Goal: Information Seeking & Learning: Learn about a topic

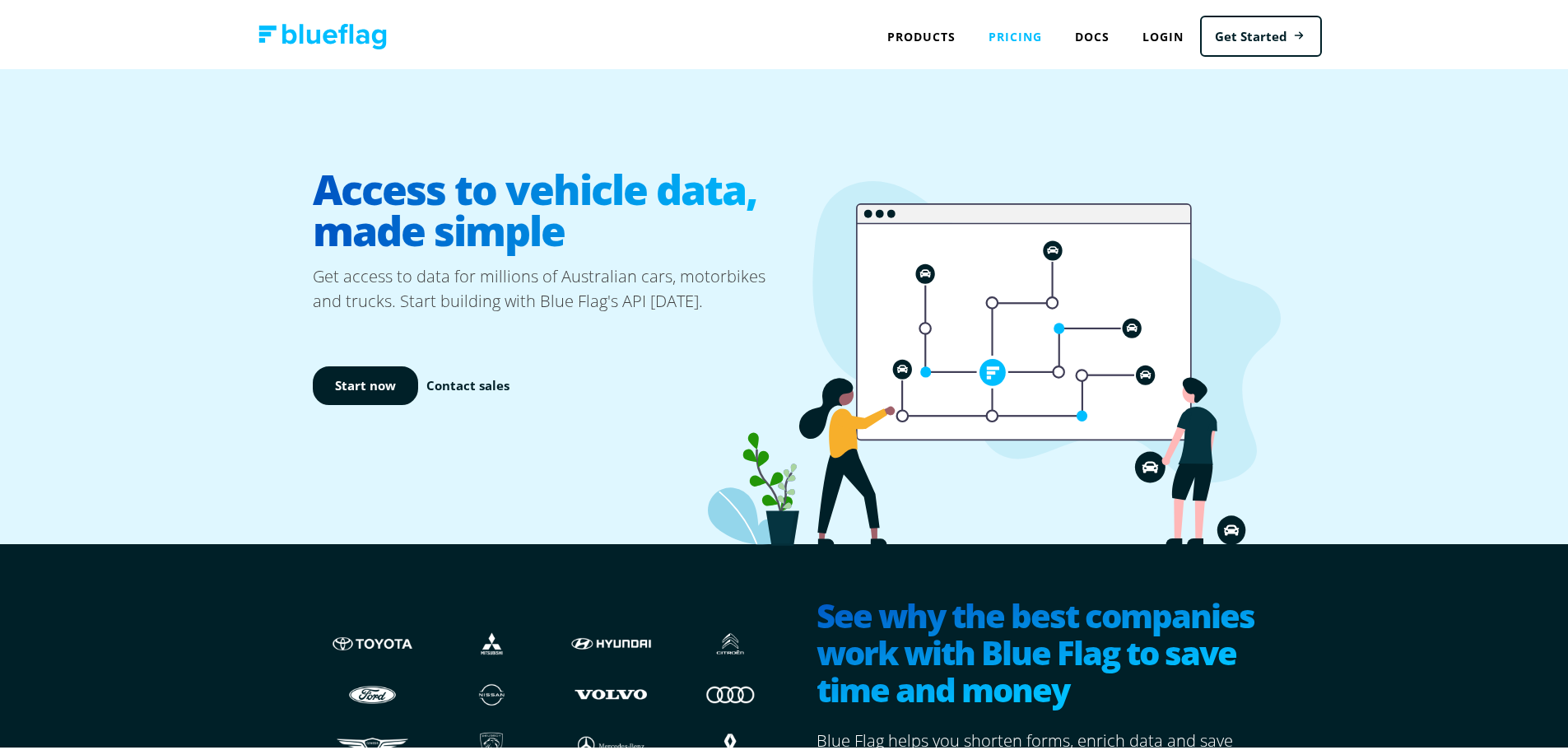
click at [1034, 26] on link "Pricing" at bounding box center [1015, 32] width 86 height 33
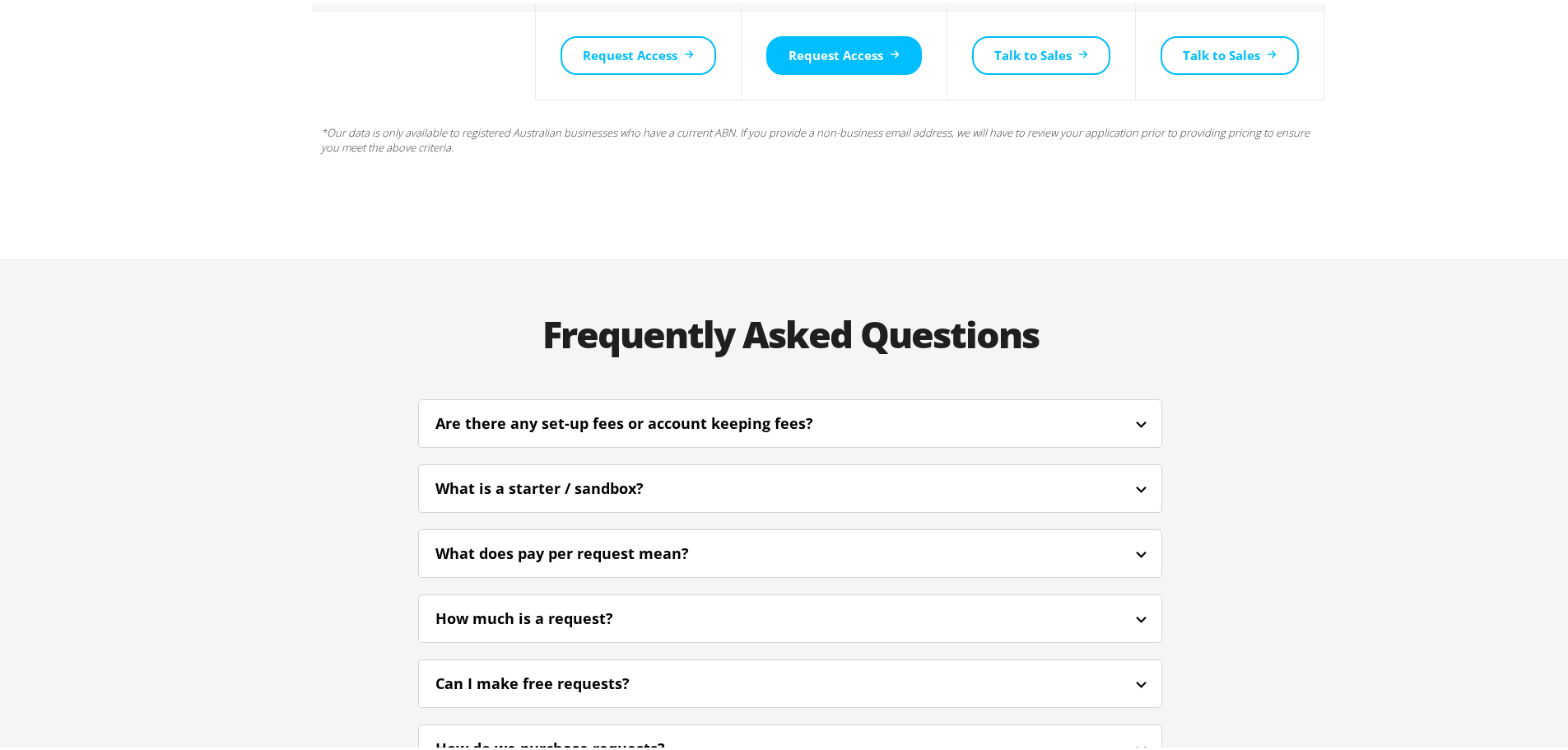
scroll to position [3620, 0]
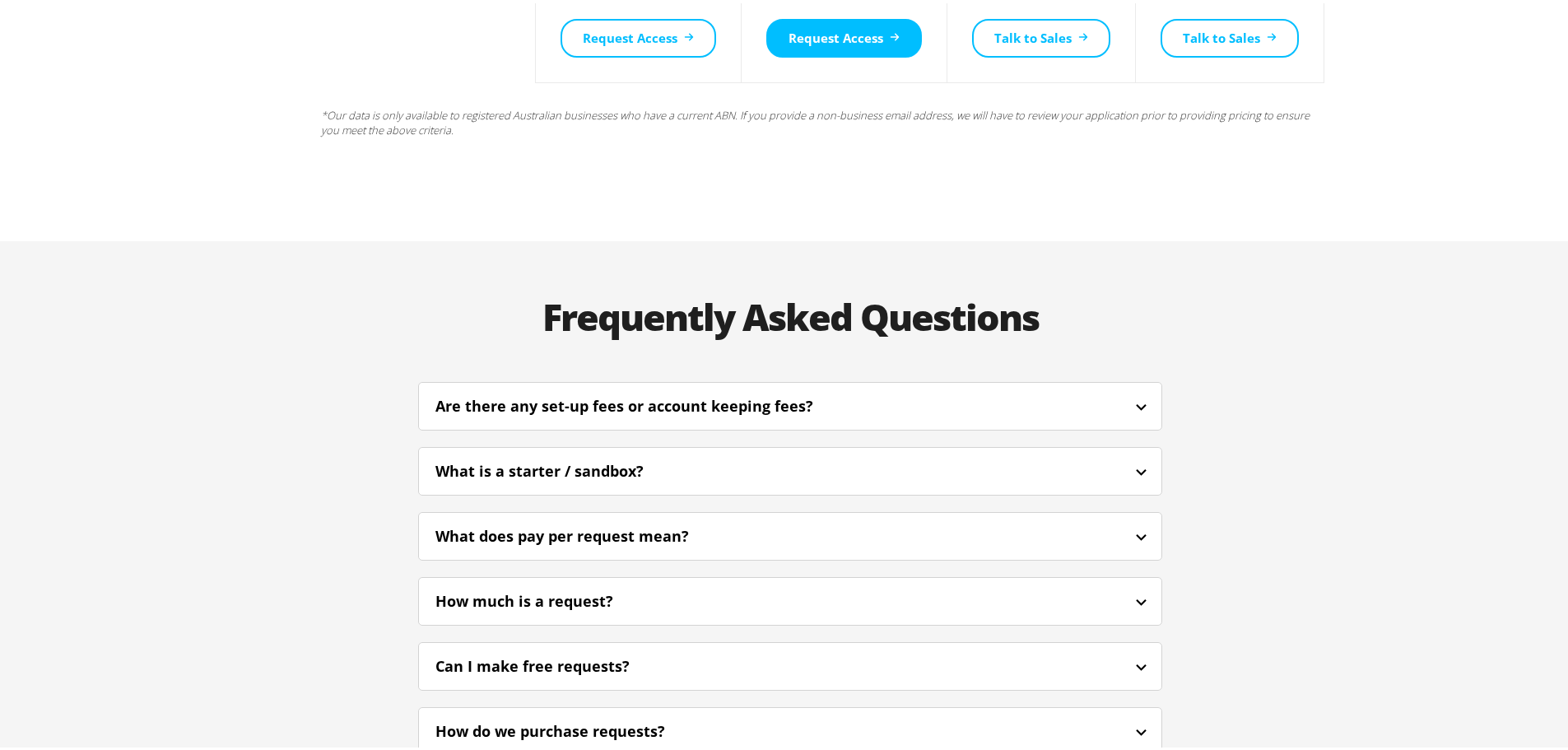
click at [819, 392] on div "Are there any set-up fees or account keeping fees?" at bounding box center [647, 402] width 422 height 22
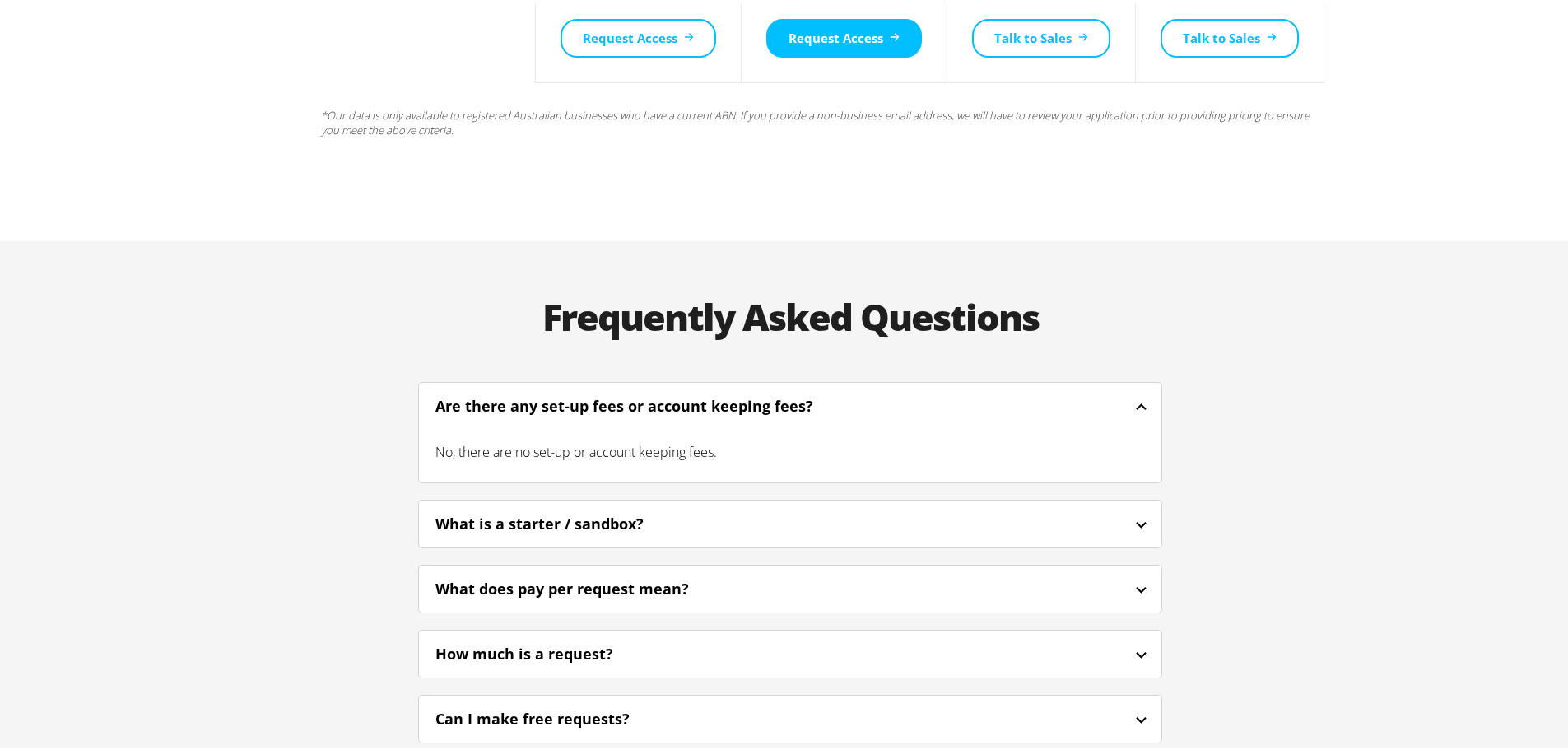
click at [741, 501] on div "What is a starter / sandbox?" at bounding box center [789, 520] width 742 height 38
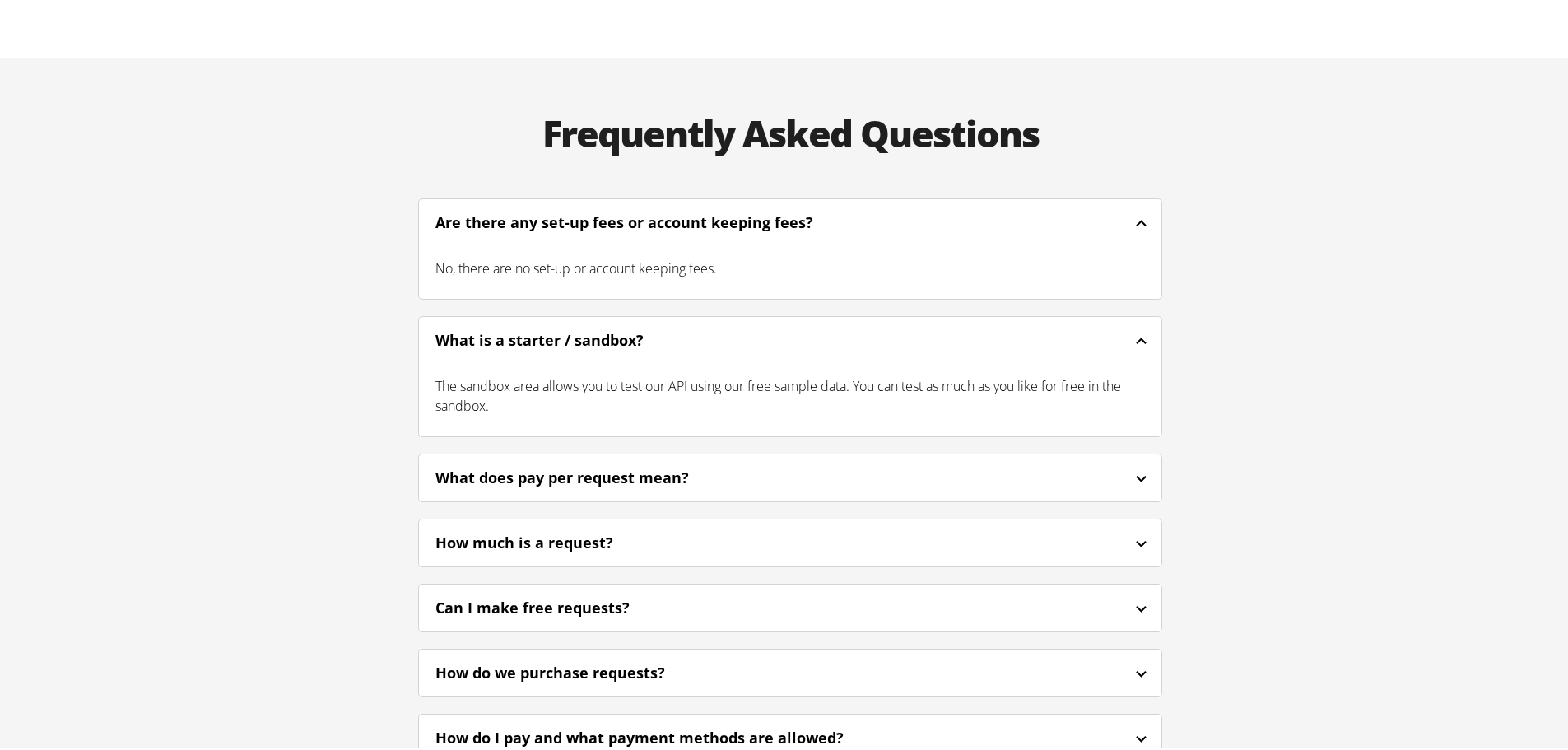
scroll to position [3868, 0]
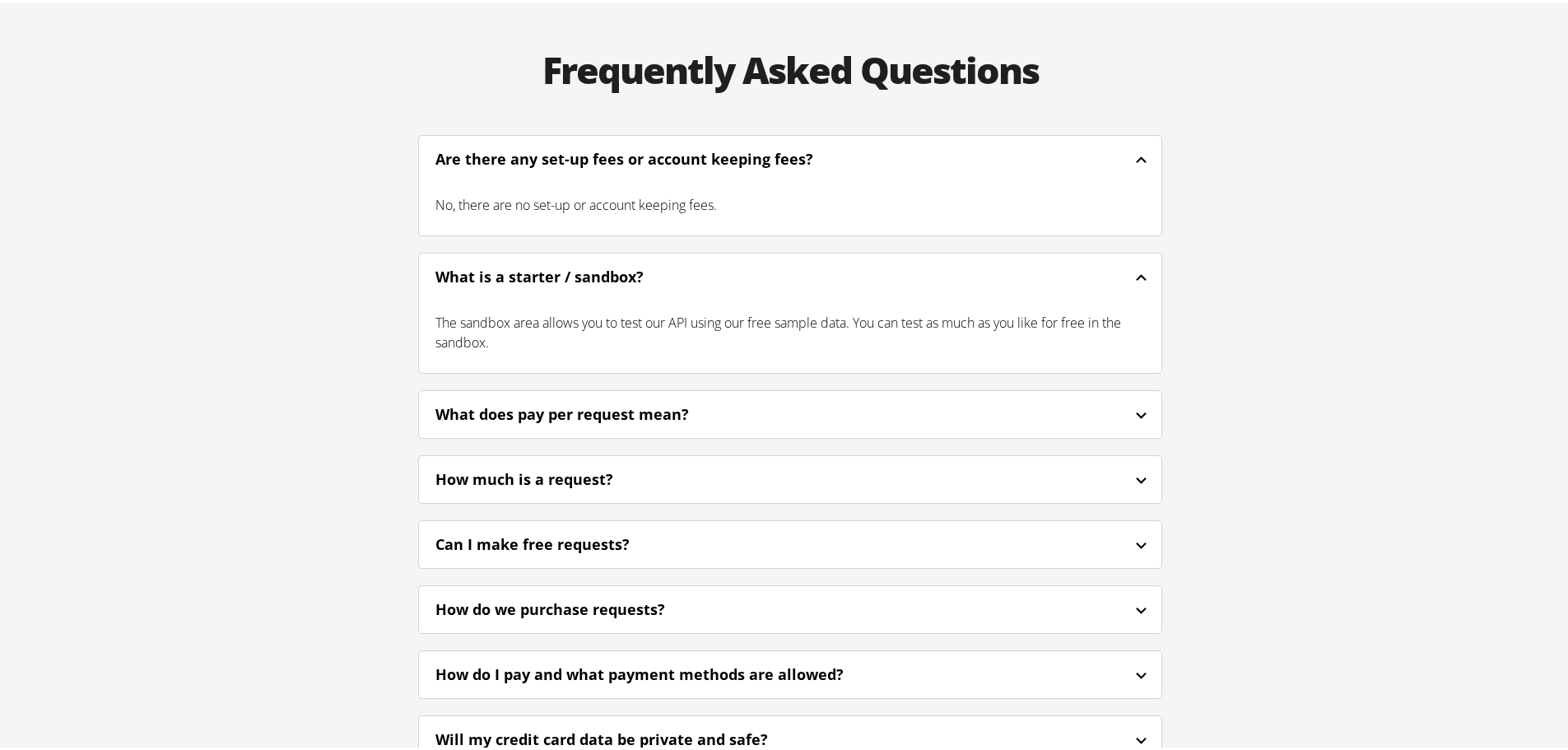
click at [696, 400] on div "What does pay per request mean?" at bounding box center [585, 411] width 298 height 22
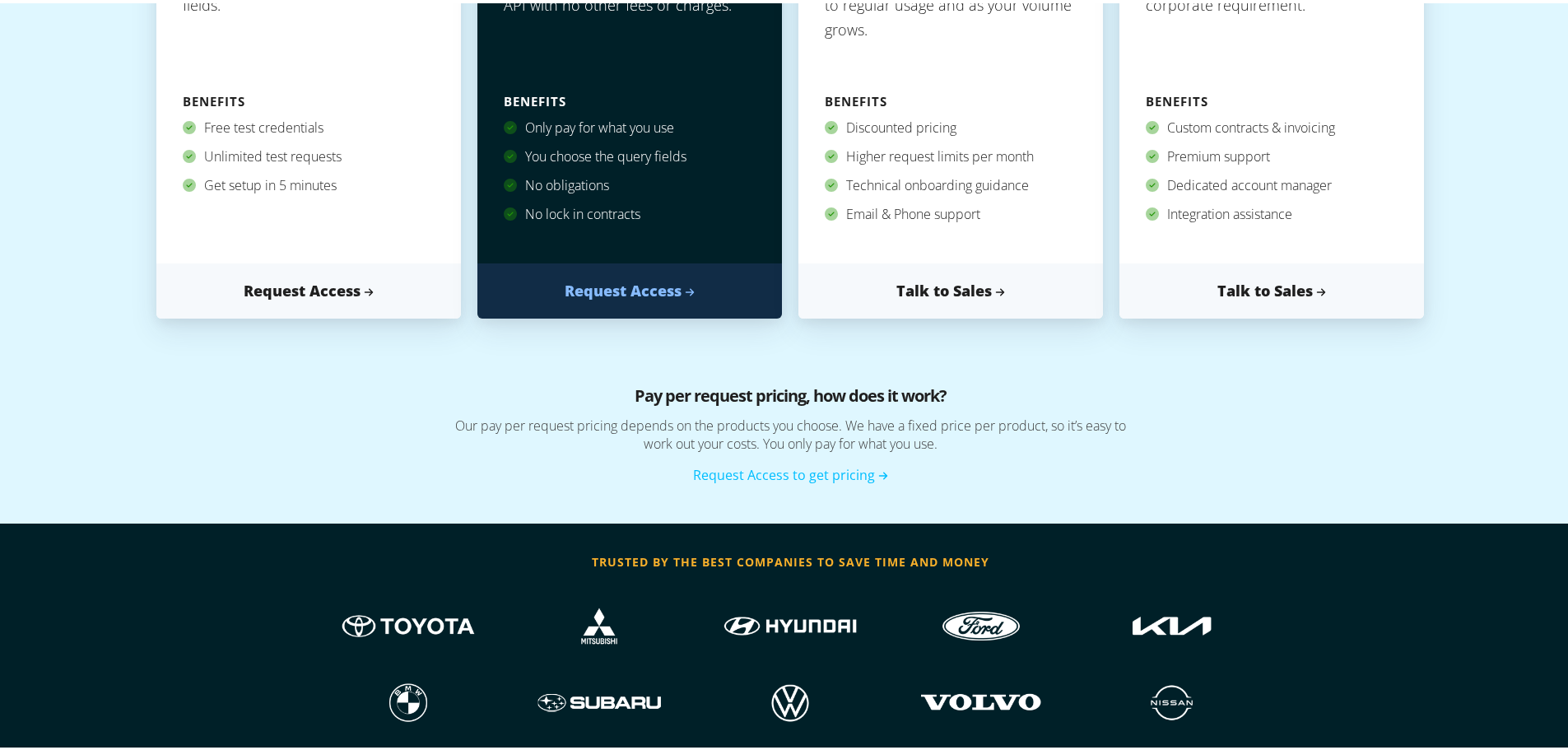
scroll to position [0, 0]
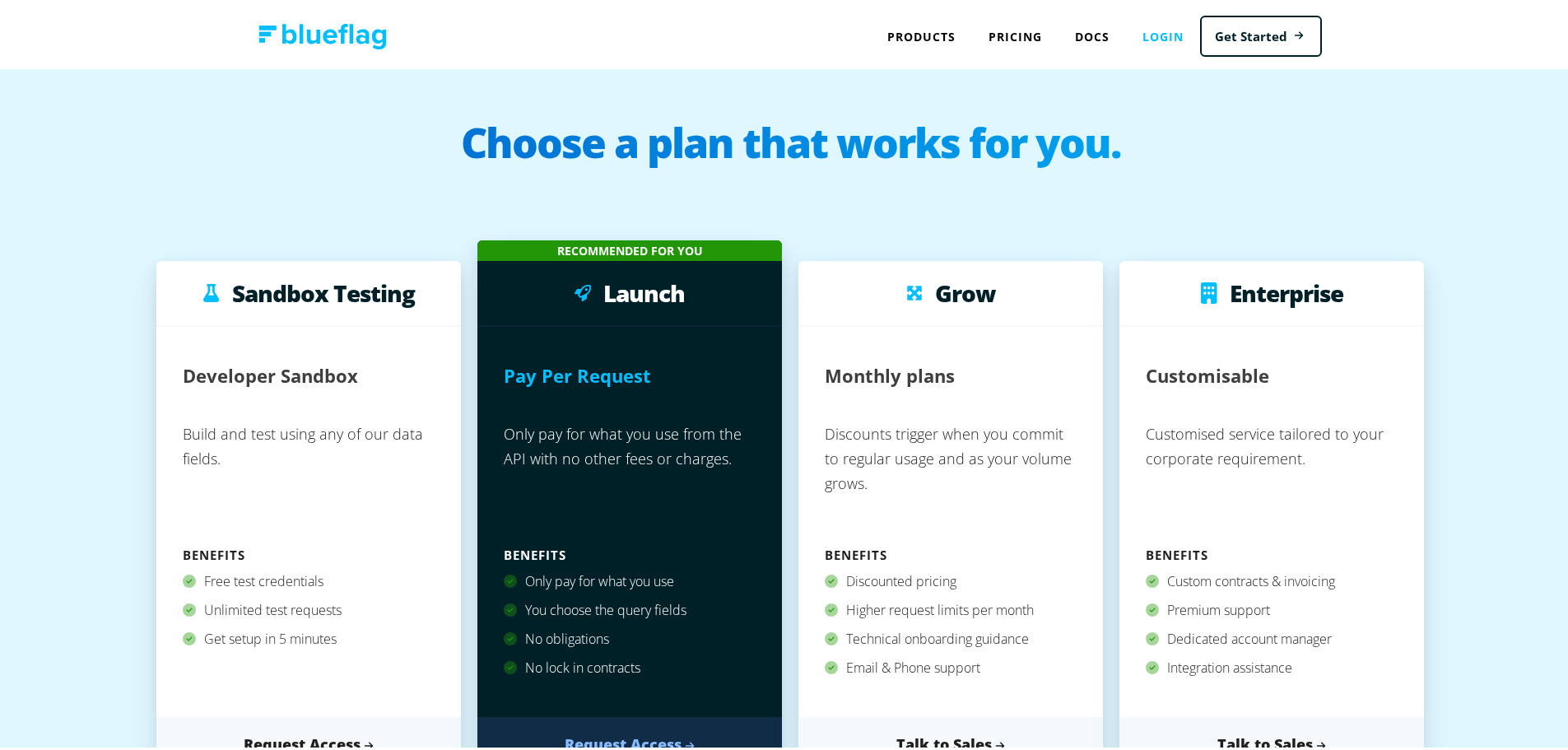
click at [1163, 42] on link "Login" at bounding box center [1163, 32] width 75 height 33
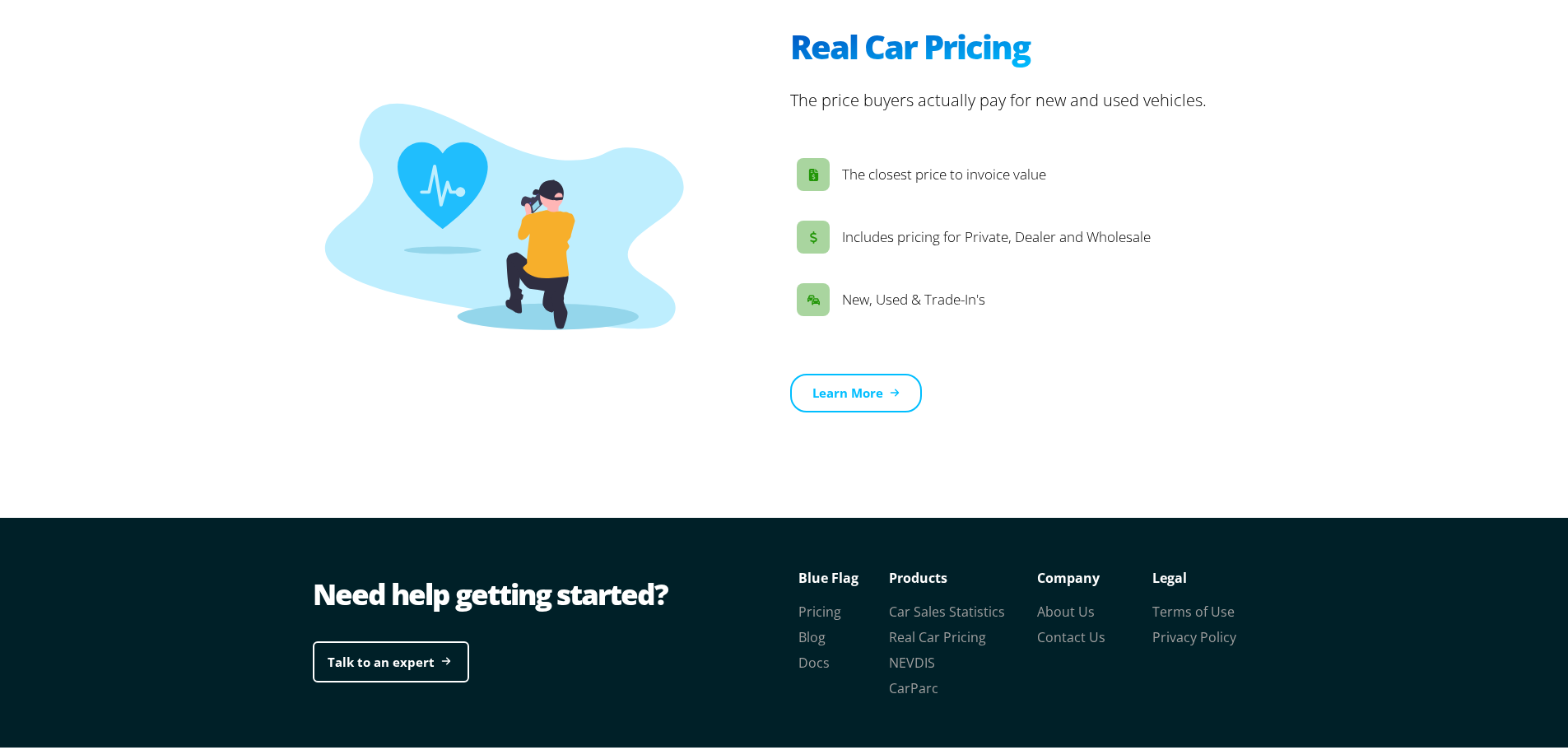
scroll to position [2514, 0]
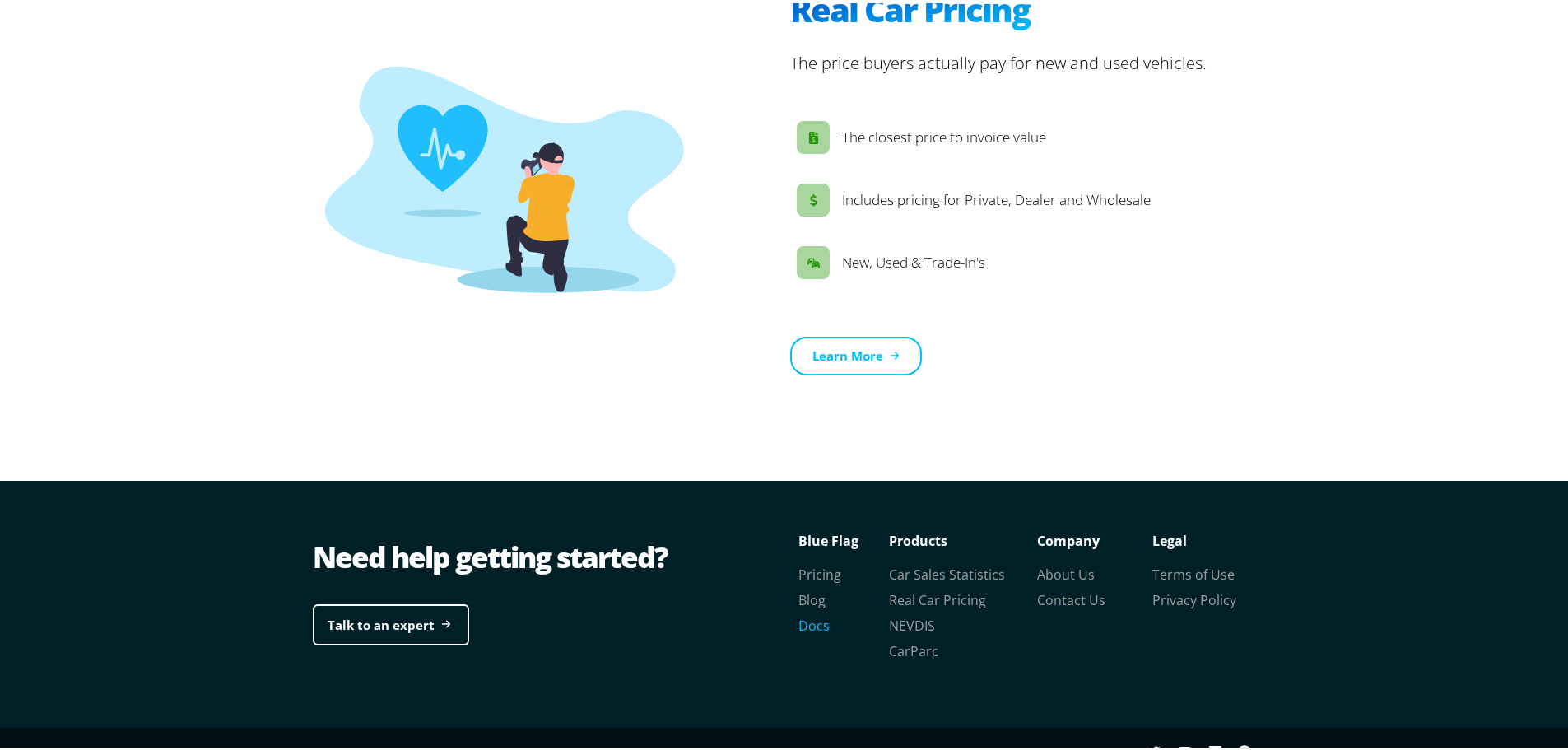
click at [811, 613] on link "Docs" at bounding box center [813, 622] width 32 height 18
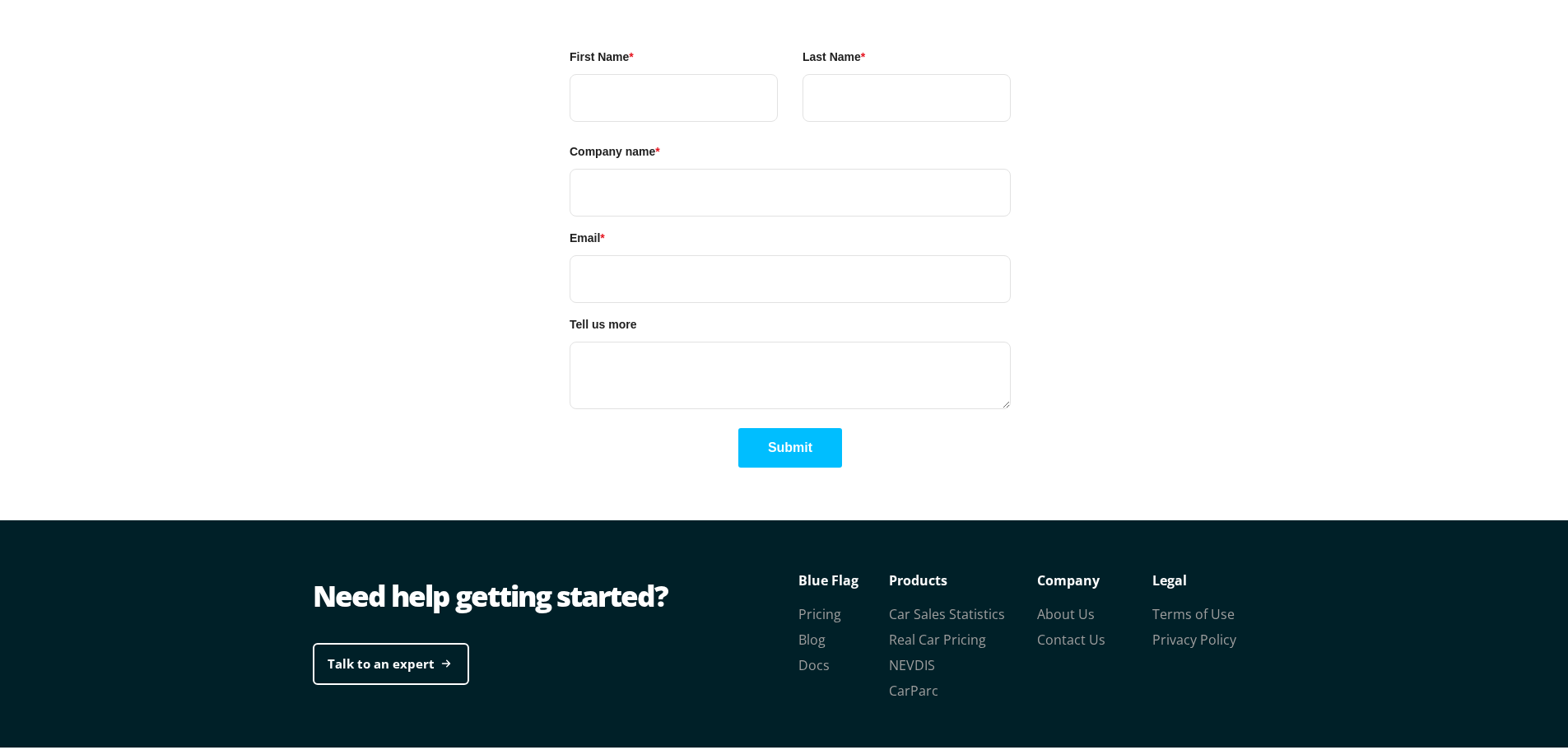
scroll to position [4015, 0]
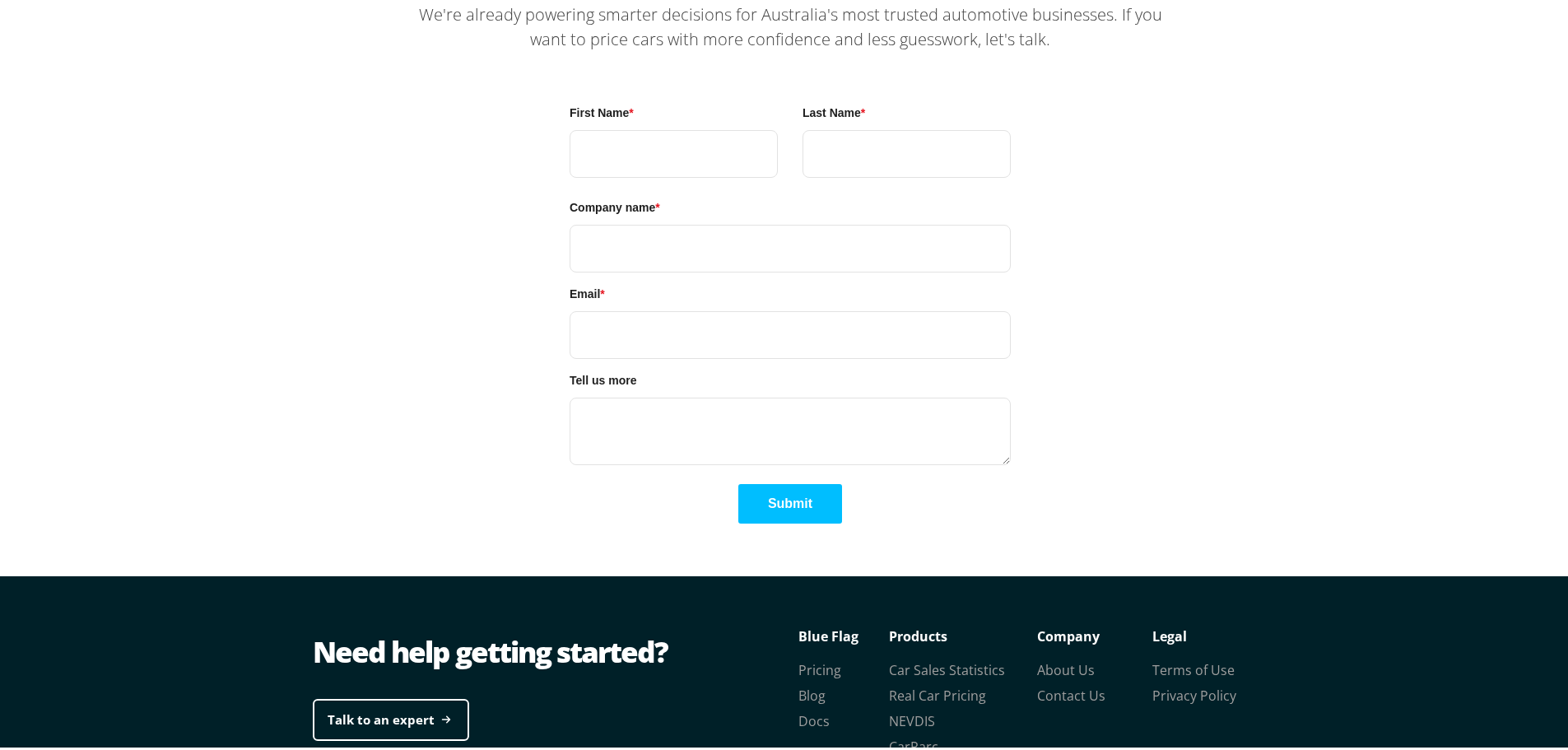
scroll to position [4015, 0]
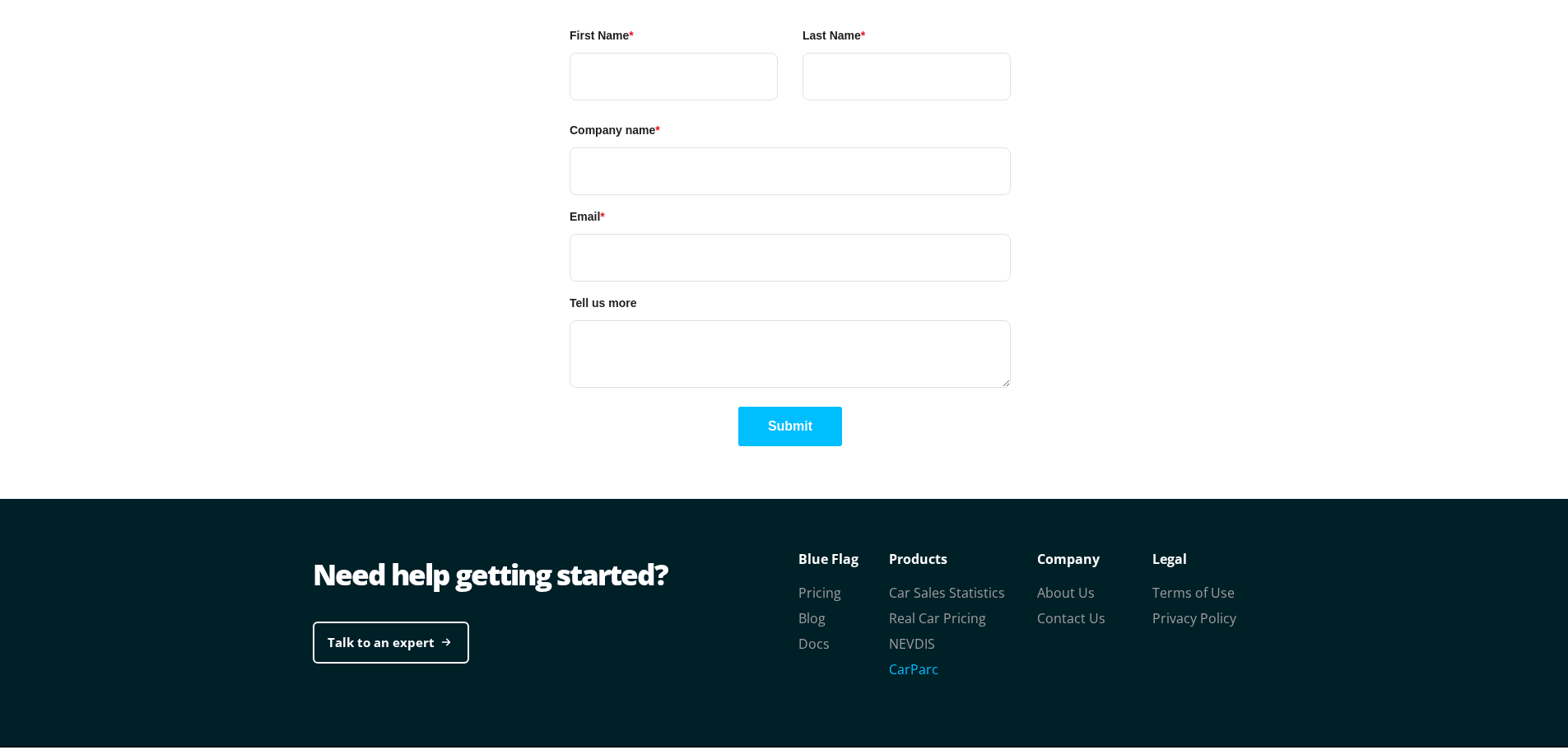
click at [914, 656] on link "CarParc" at bounding box center [913, 665] width 50 height 18
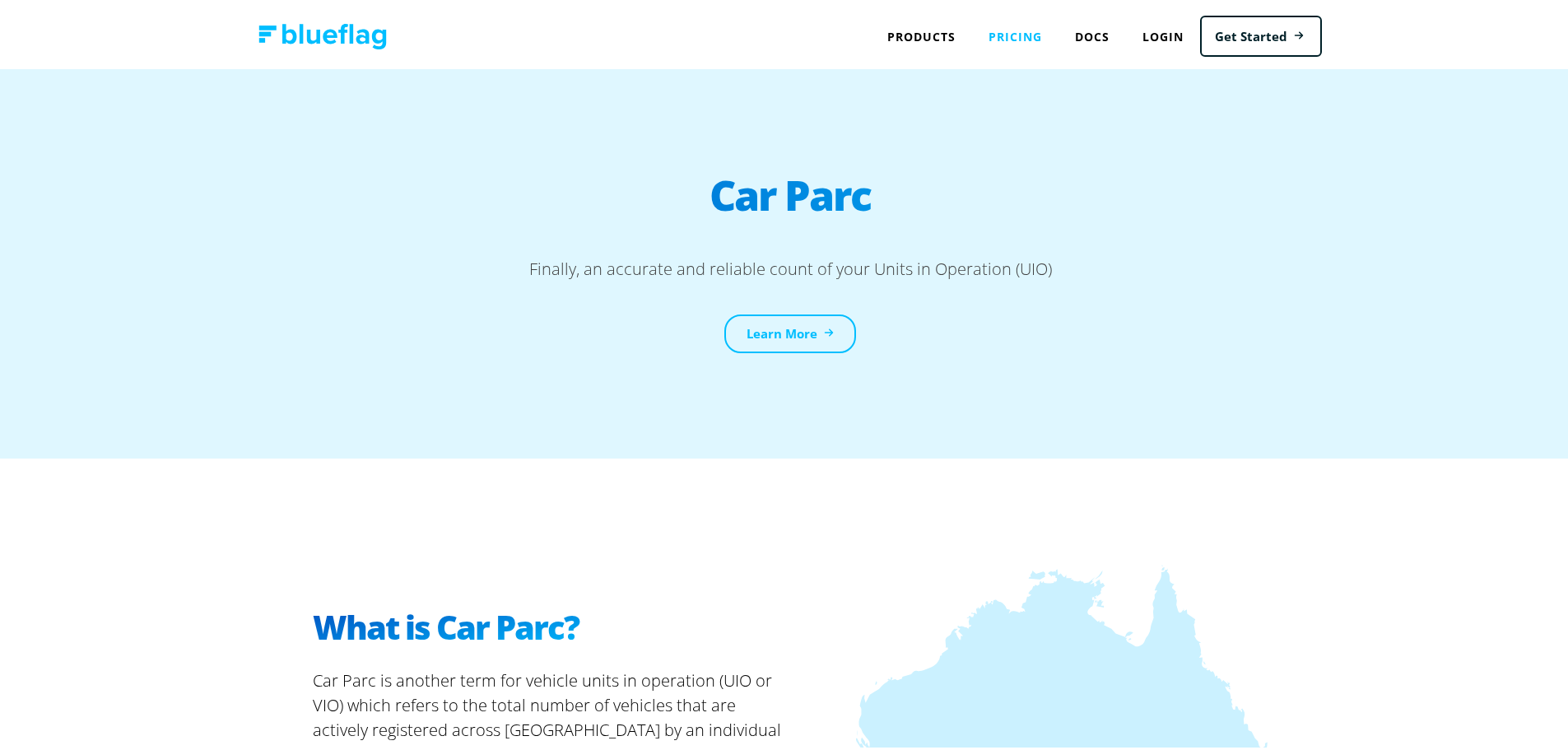
click at [1012, 34] on link "Pricing" at bounding box center [1015, 32] width 86 height 33
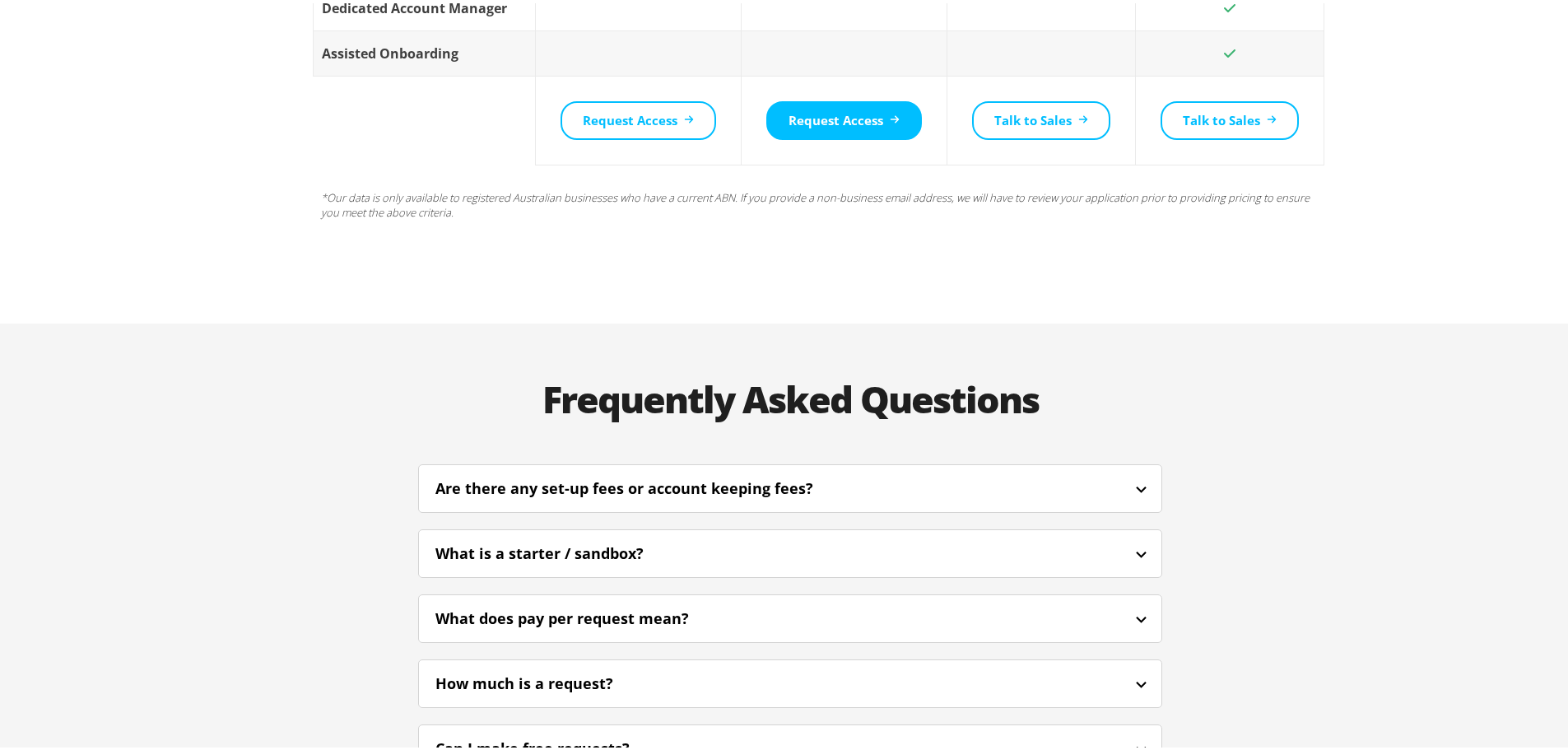
scroll to position [3868, 0]
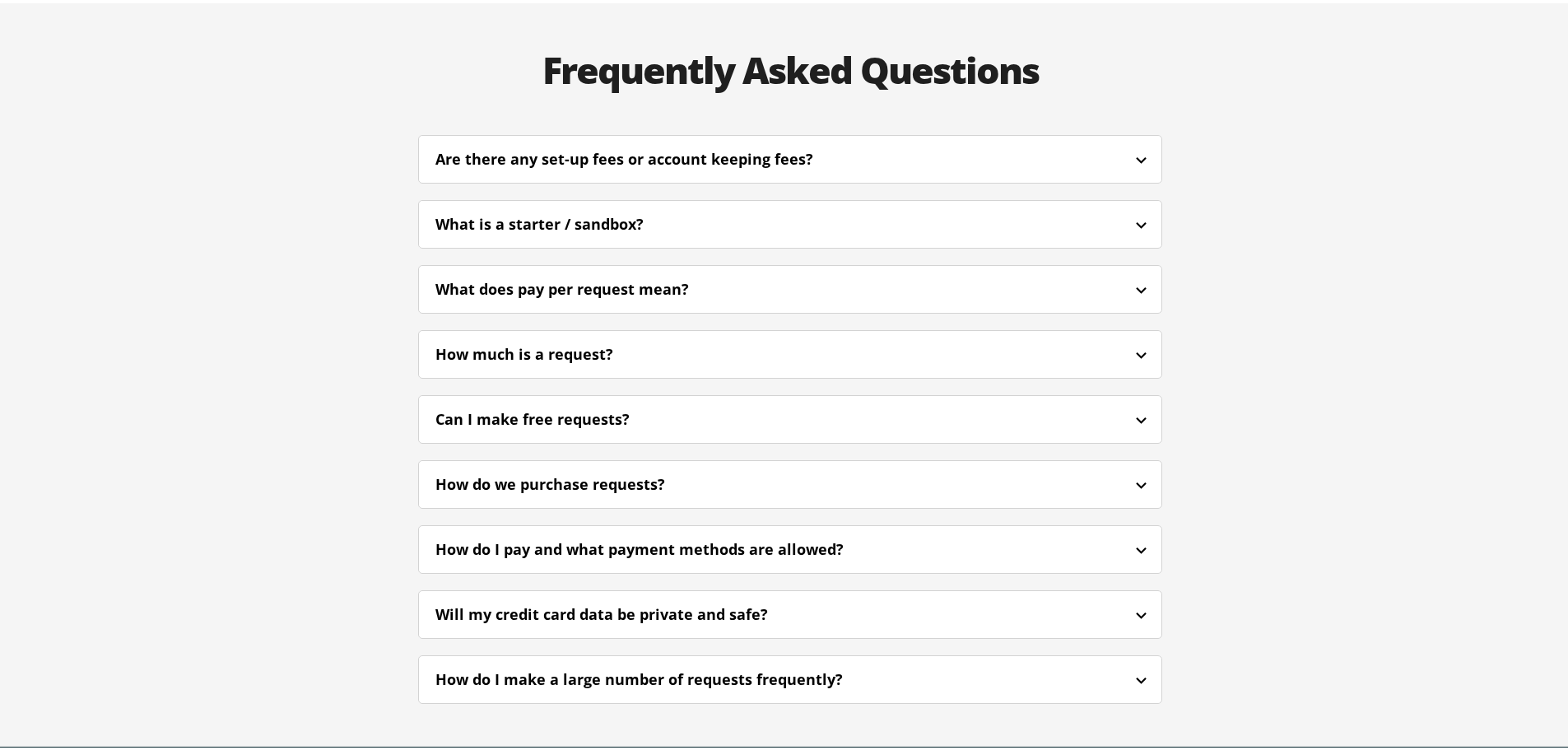
click at [939, 396] on div "Can I make free requests?" at bounding box center [789, 416] width 742 height 38
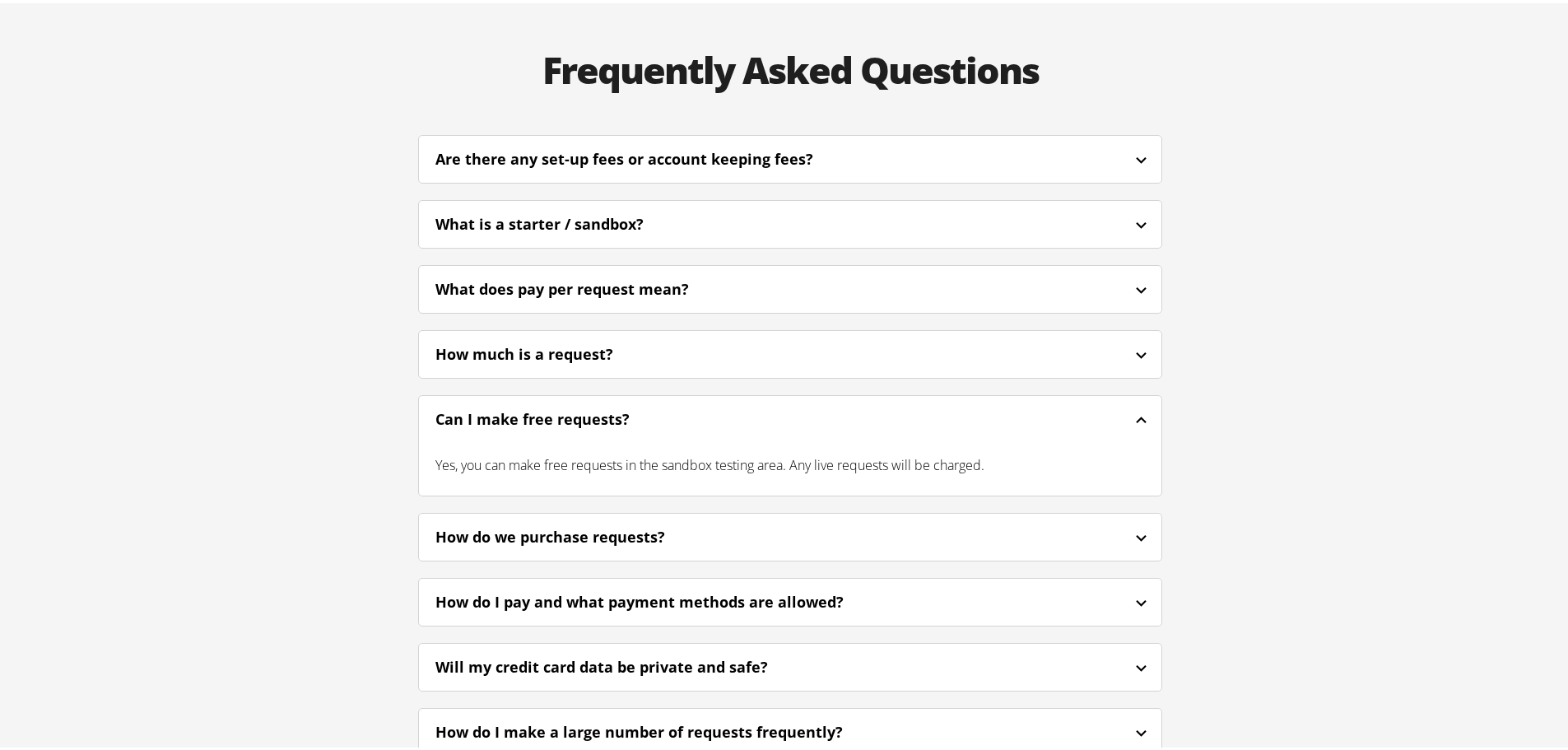
click at [786, 514] on div "How do we purchase requests?" at bounding box center [789, 533] width 742 height 38
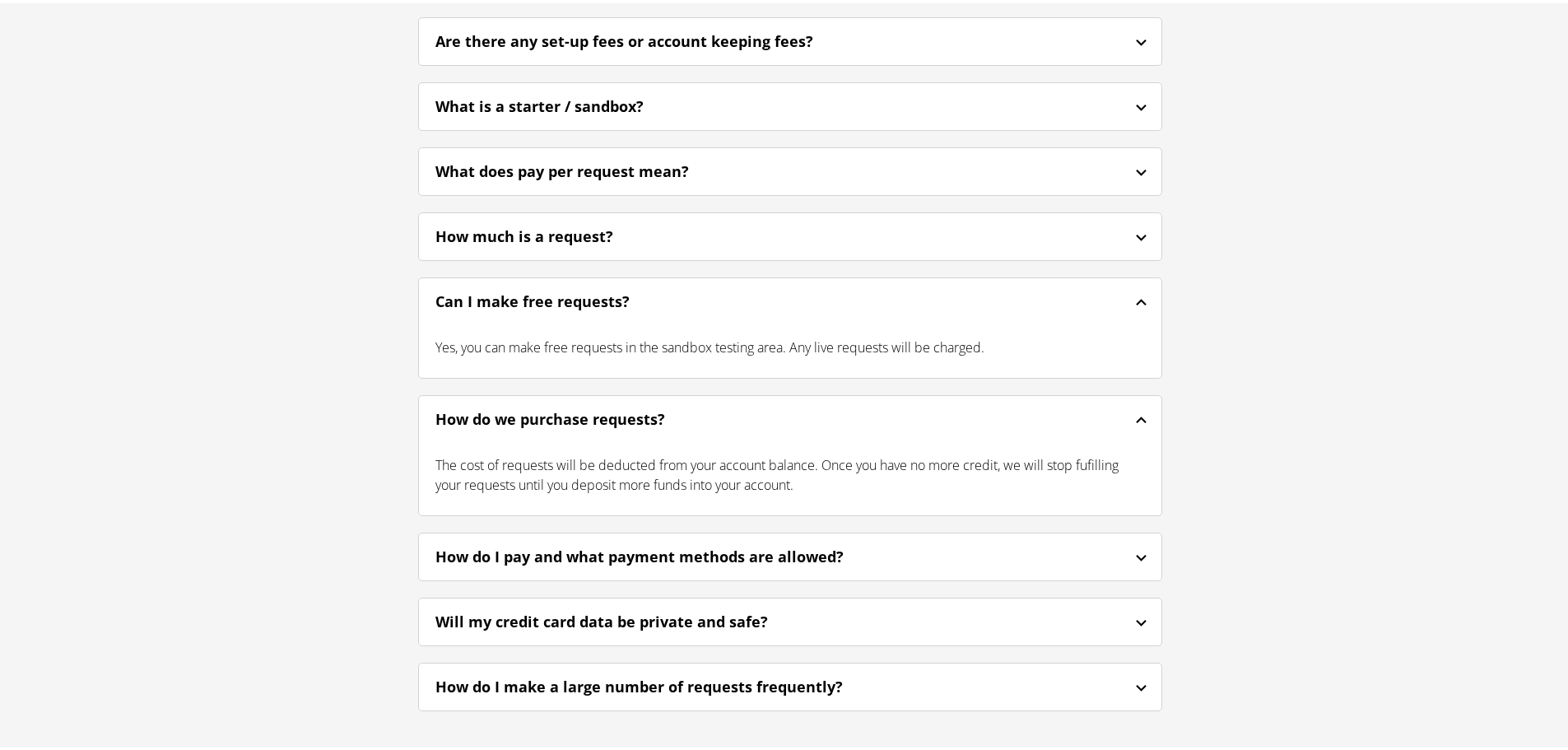
scroll to position [4032, 0]
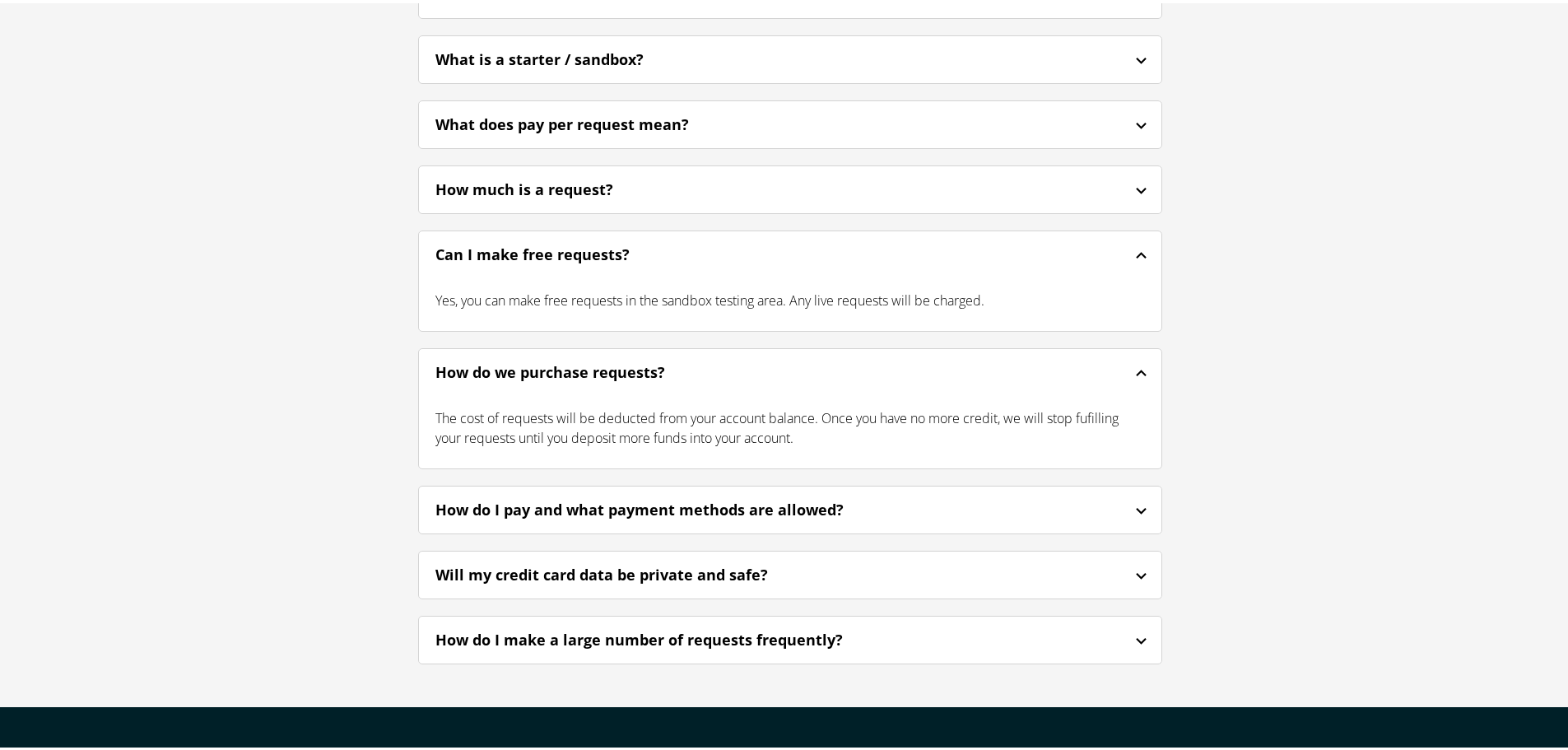
click at [886, 487] on div "How do I pay and what payment methods are allowed?" at bounding box center [789, 506] width 742 height 38
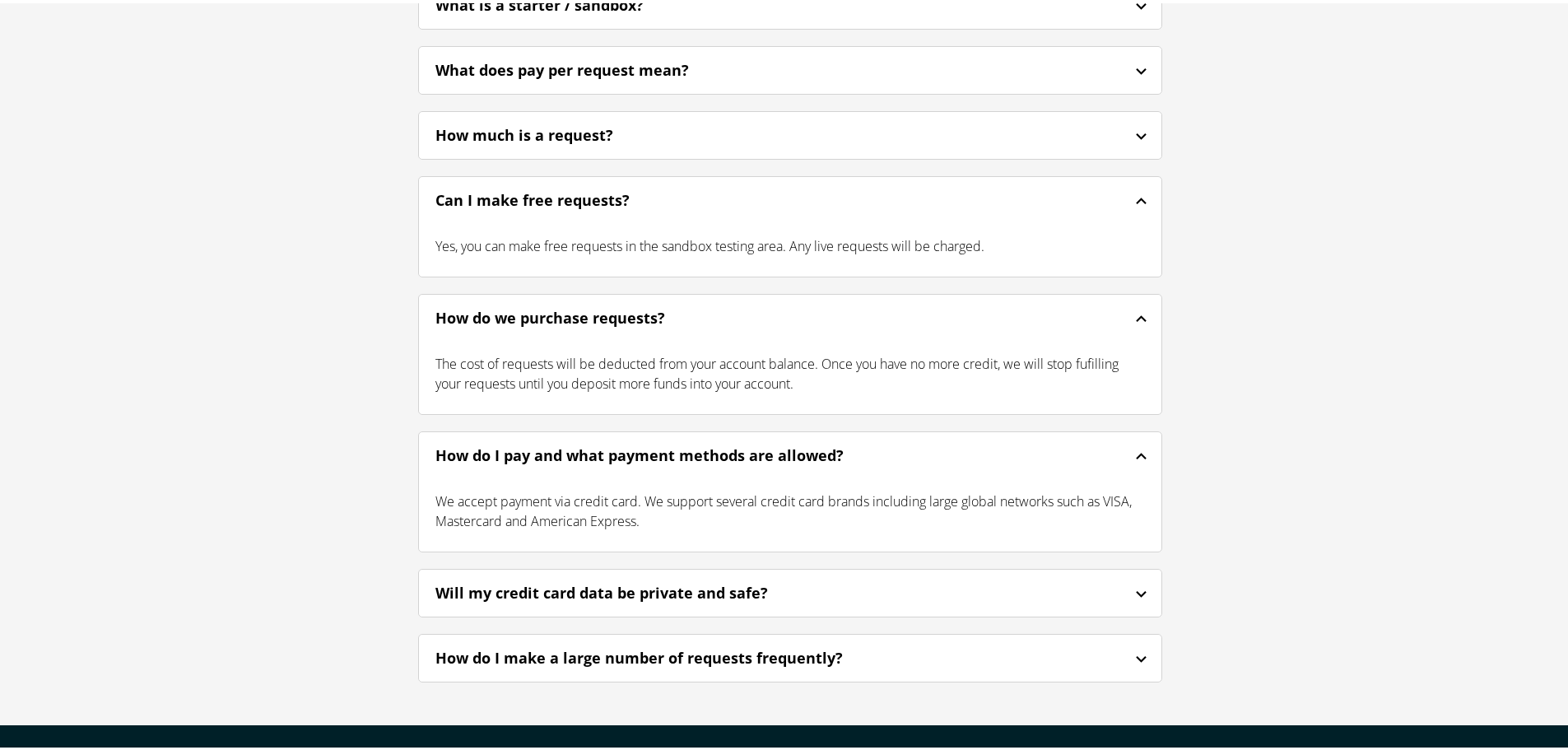
scroll to position [4114, 0]
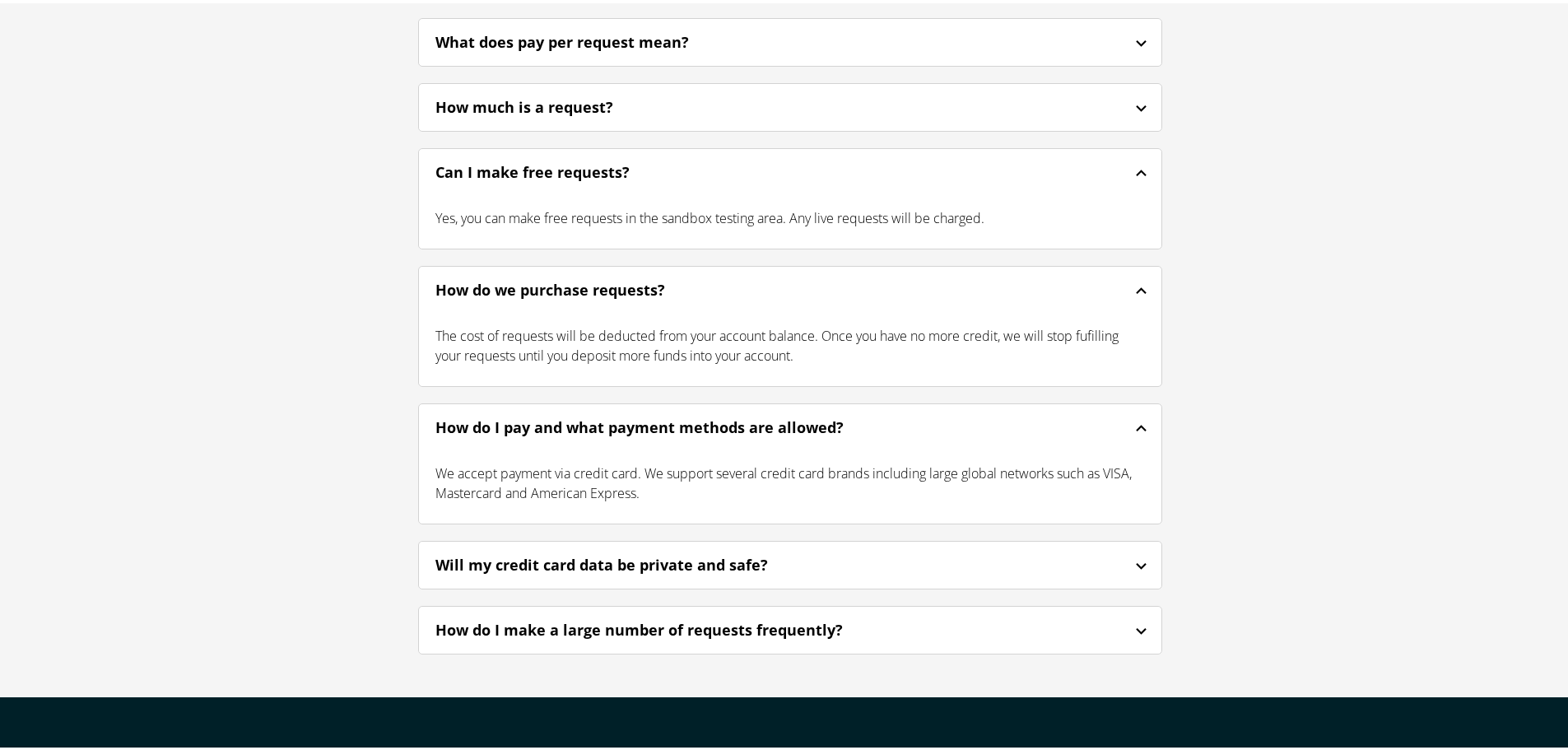
click at [844, 543] on div "Will my credit card data be private and safe?" at bounding box center [789, 562] width 742 height 38
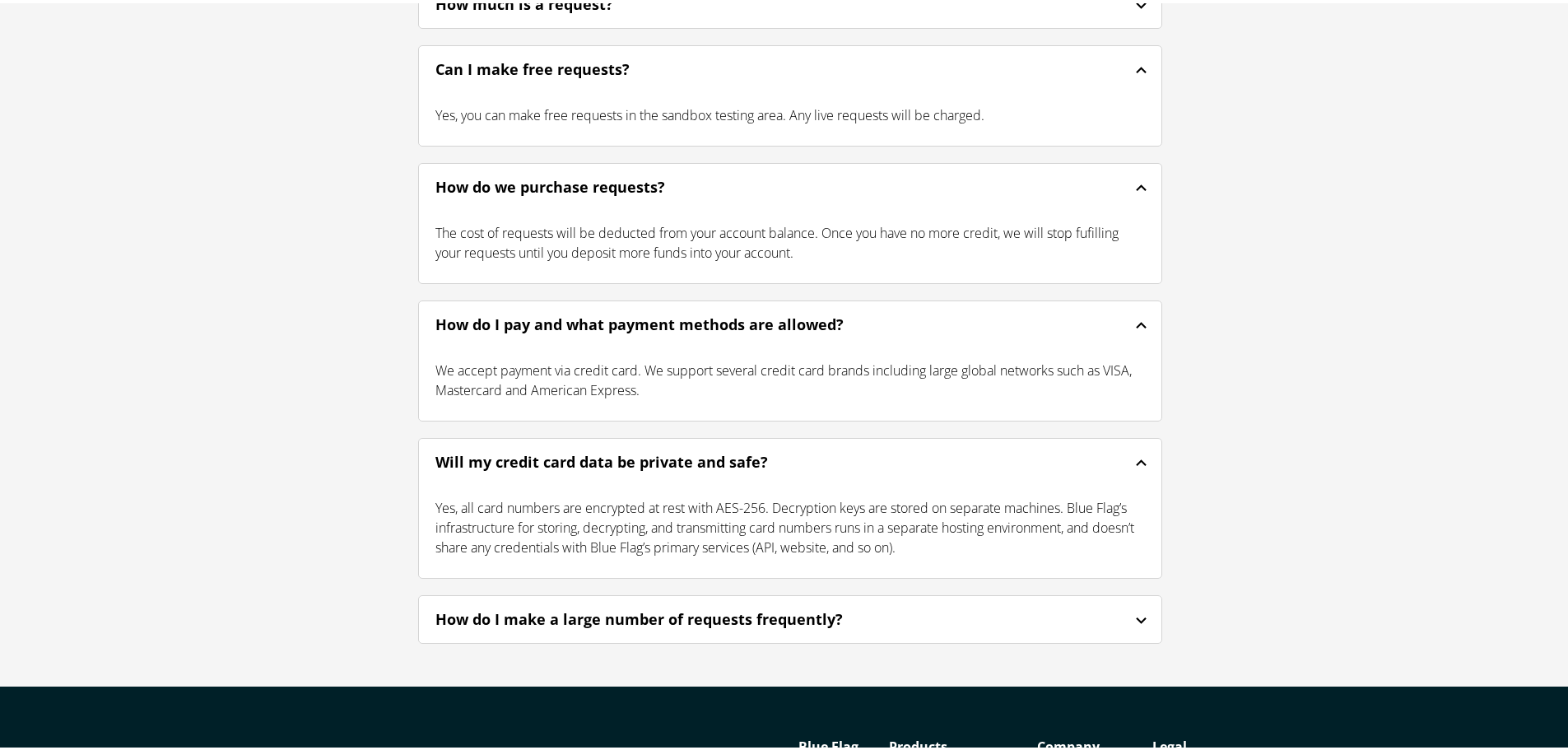
scroll to position [4335, 0]
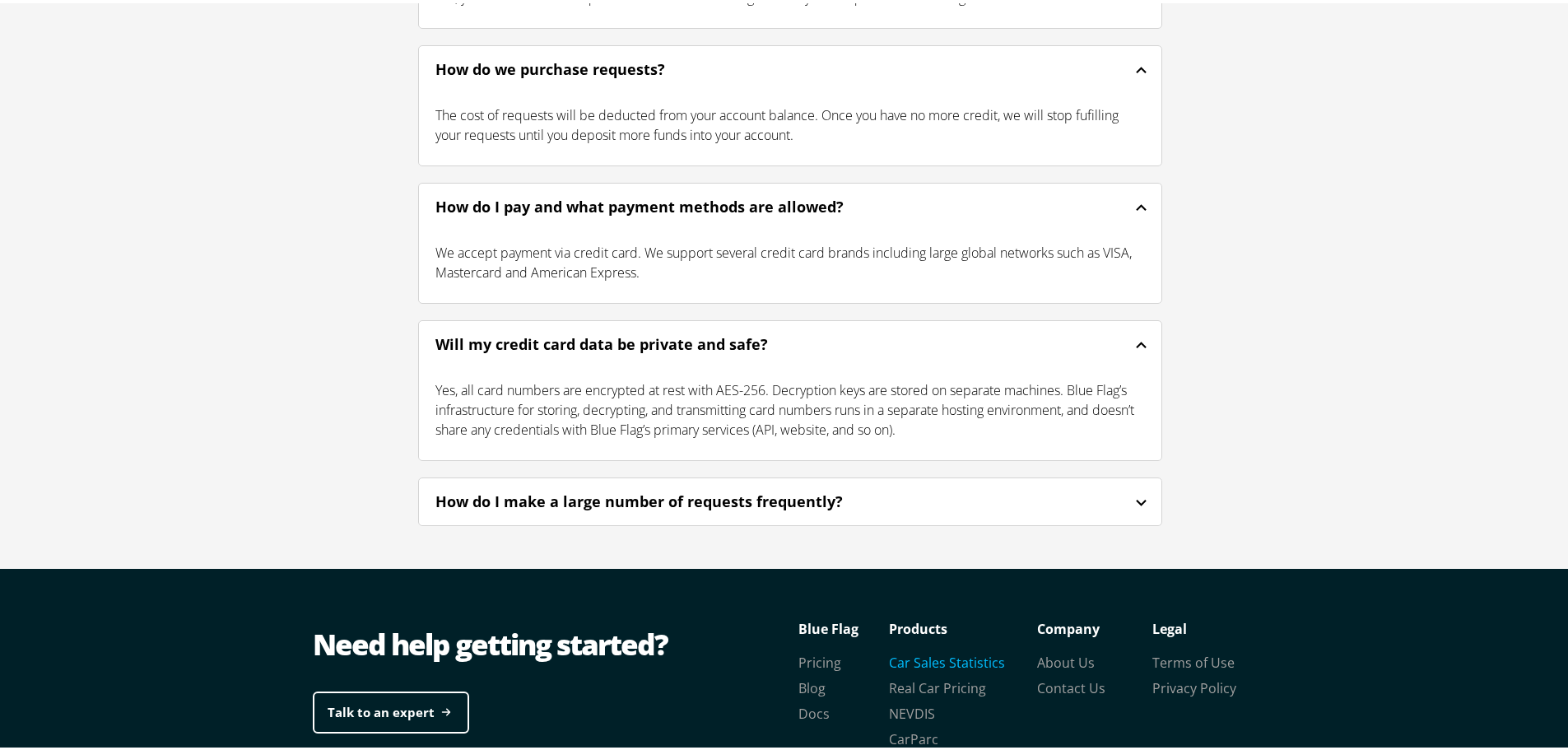
click at [934, 650] on link "Car Sales Statistics" at bounding box center [946, 658] width 116 height 18
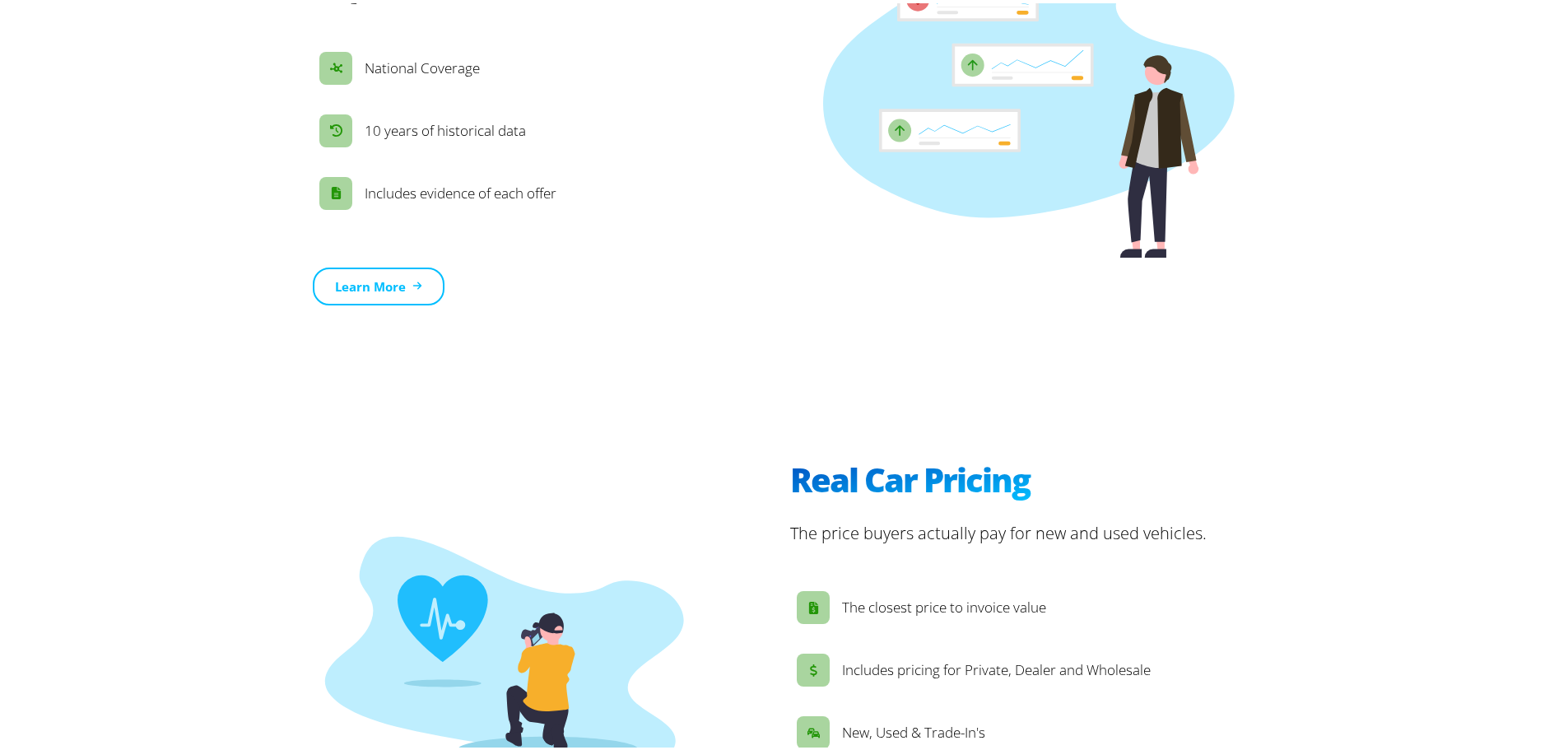
scroll to position [2139, 0]
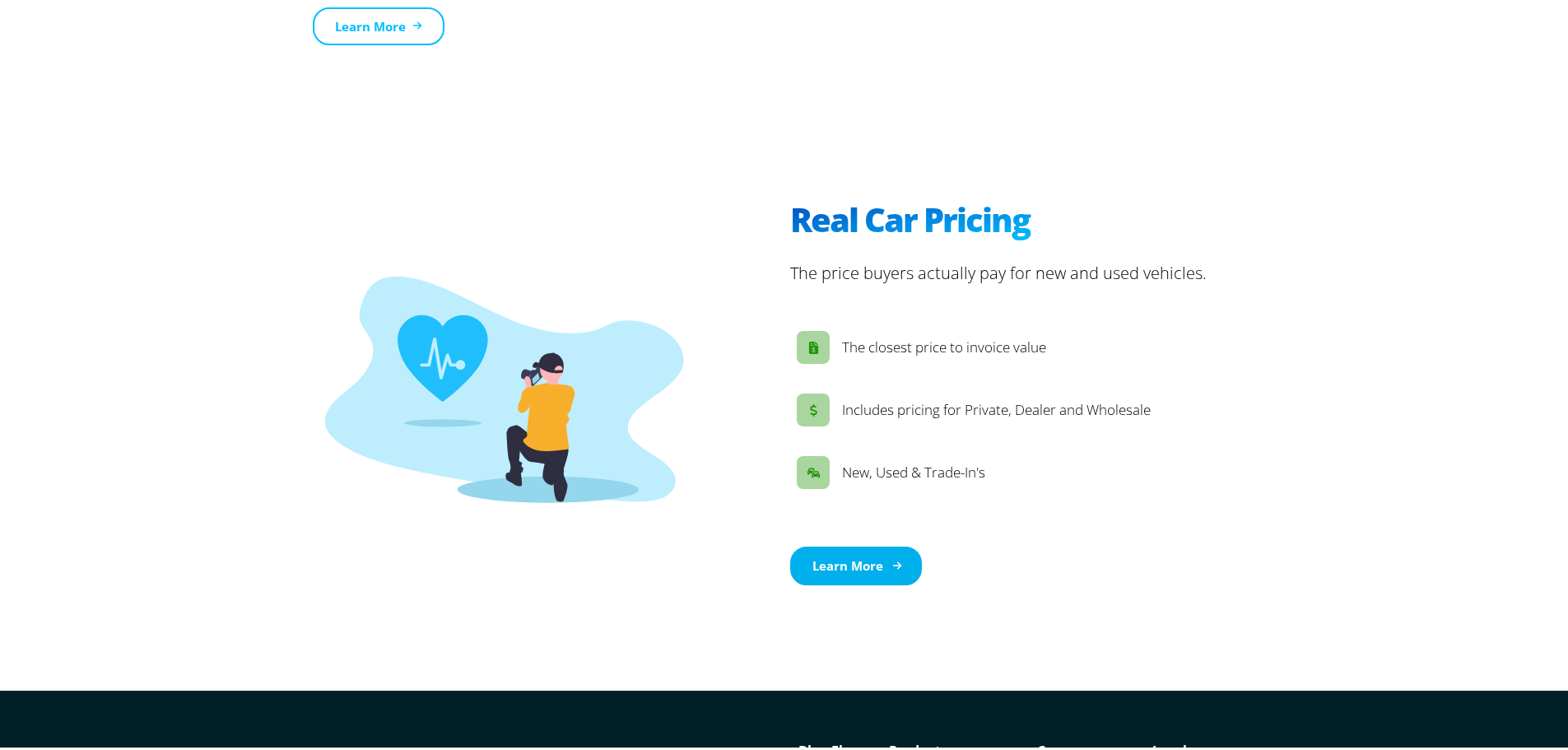
click at [871, 543] on link "Learn More" at bounding box center [856, 562] width 132 height 38
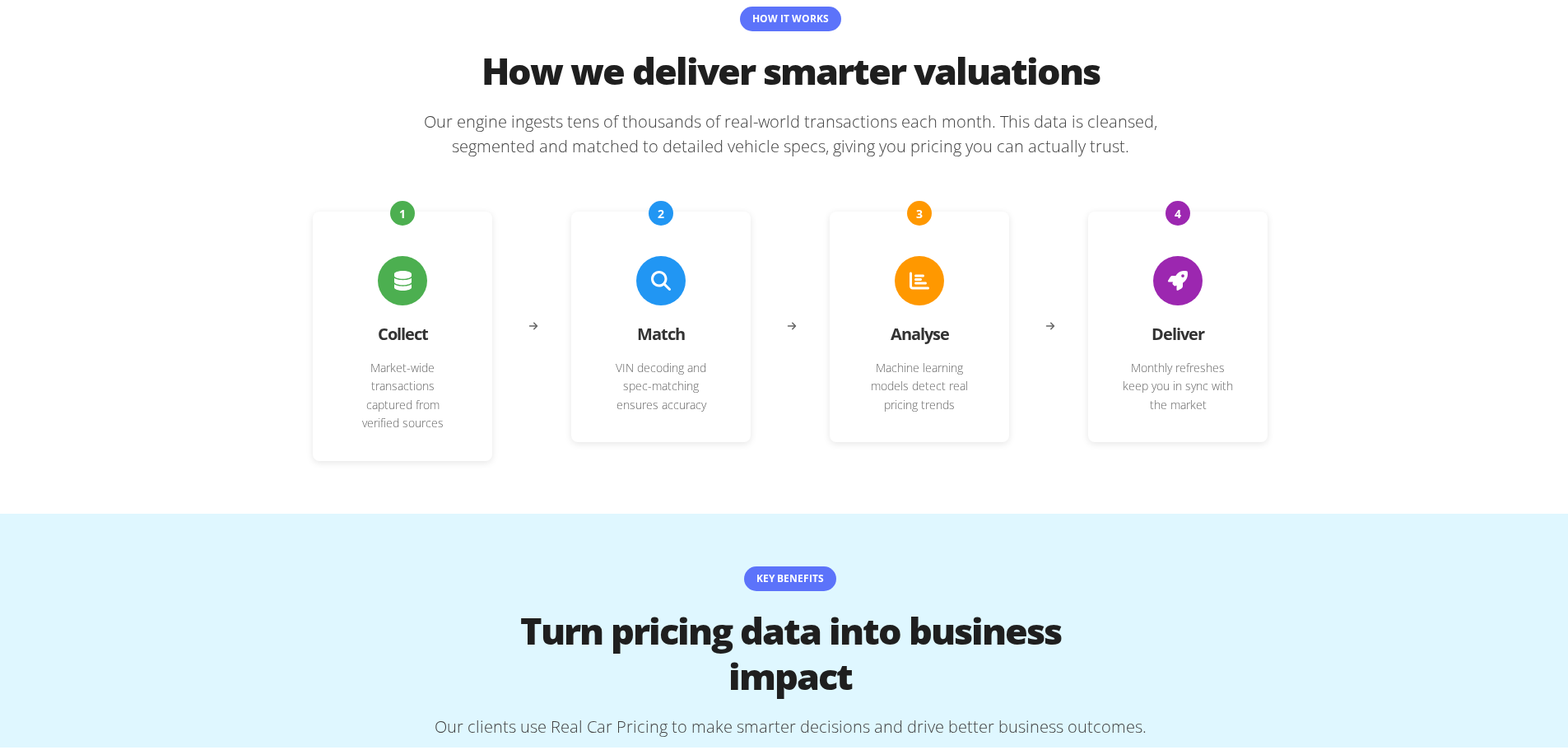
scroll to position [2551, 0]
